Goal: Find specific page/section: Find specific page/section

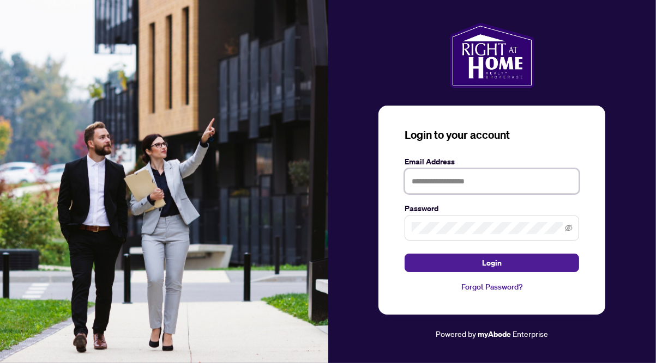
click at [416, 181] on input "text" at bounding box center [491, 181] width 174 height 25
type input "**********"
click at [408, 223] on span at bounding box center [491, 228] width 174 height 25
click at [404, 254] on button "Login" at bounding box center [491, 263] width 174 height 19
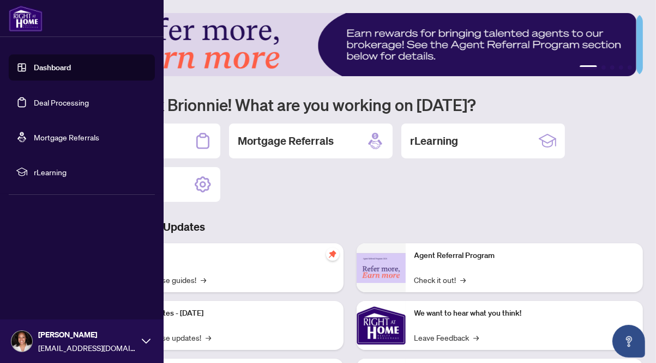
click at [76, 100] on link "Deal Processing" at bounding box center [61, 103] width 55 height 10
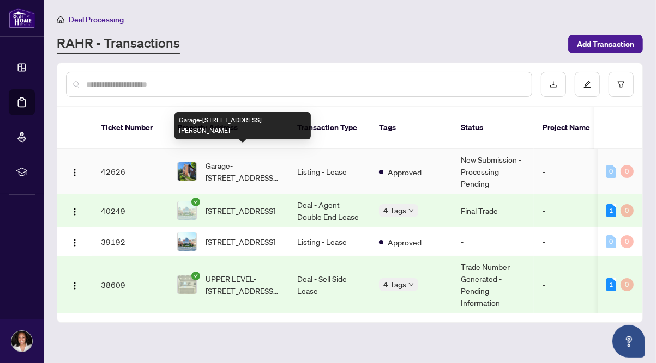
click at [242, 160] on span "Garage-[STREET_ADDRESS][PERSON_NAME]" at bounding box center [242, 172] width 74 height 24
